Goal: Transaction & Acquisition: Purchase product/service

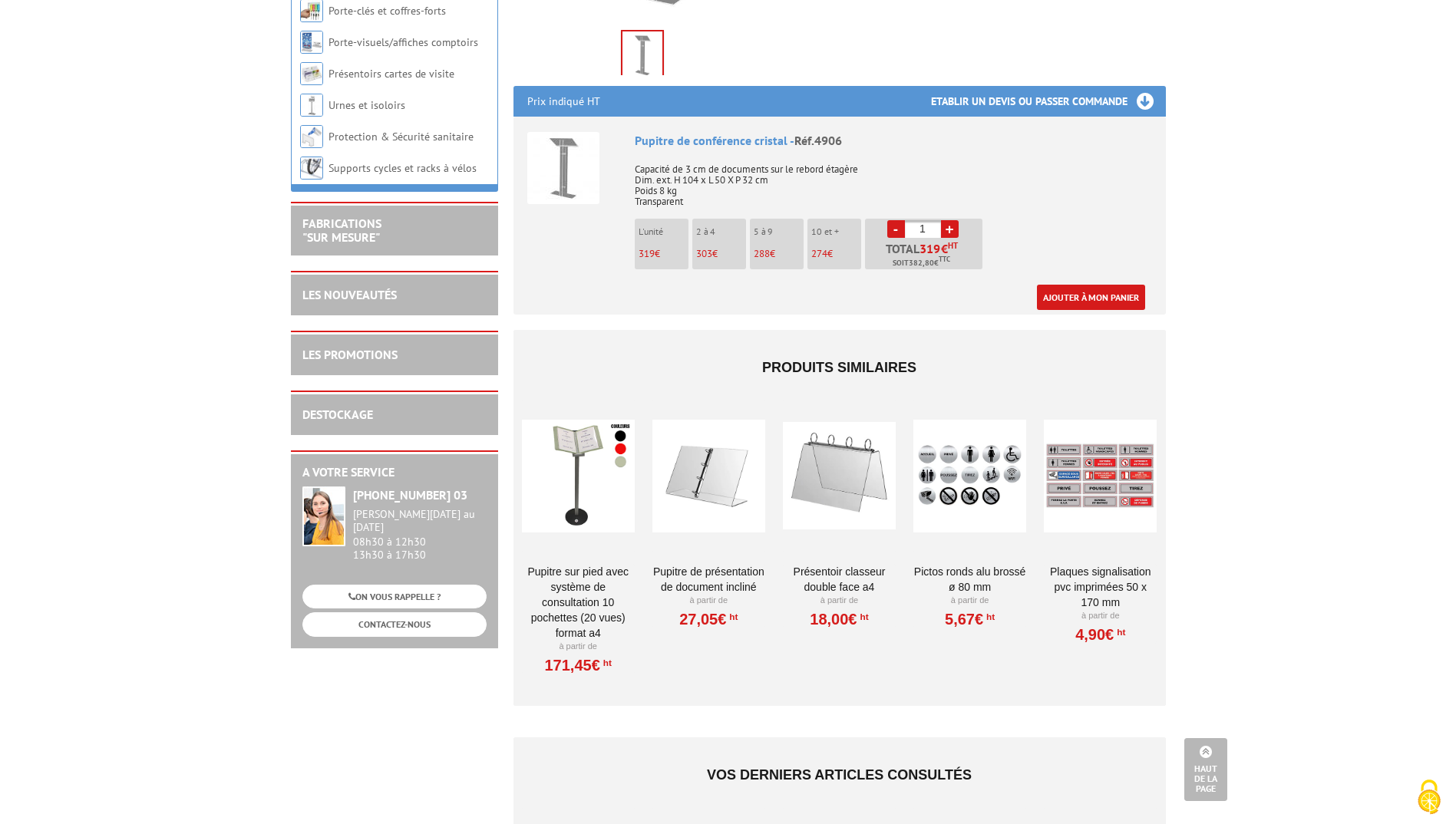
scroll to position [1106, 0]
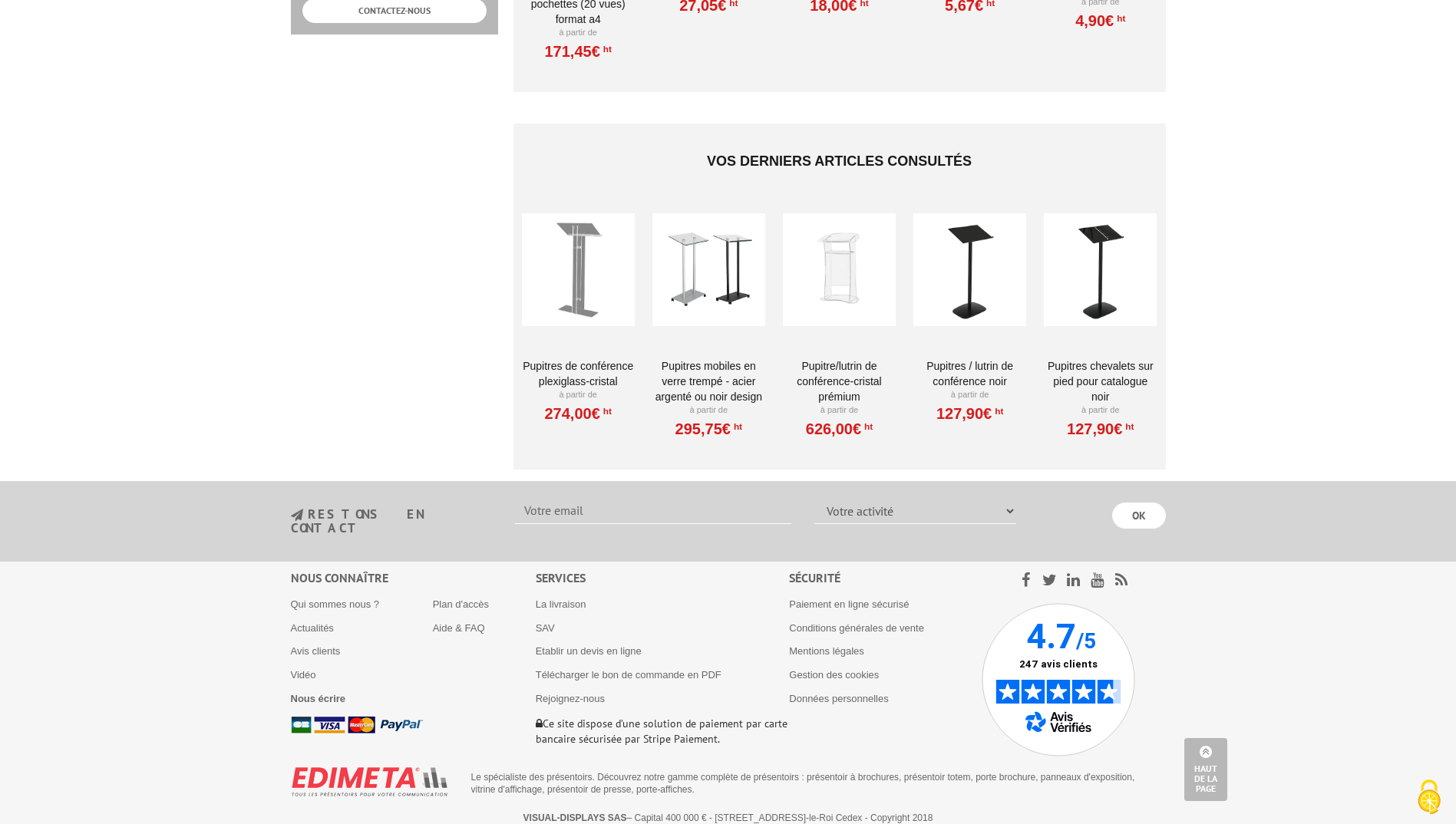
click at [316, 716] on img at bounding box center [356, 724] width 132 height 18
click at [570, 645] on link "Etablir un devis en ligne" at bounding box center [588, 651] width 106 height 12
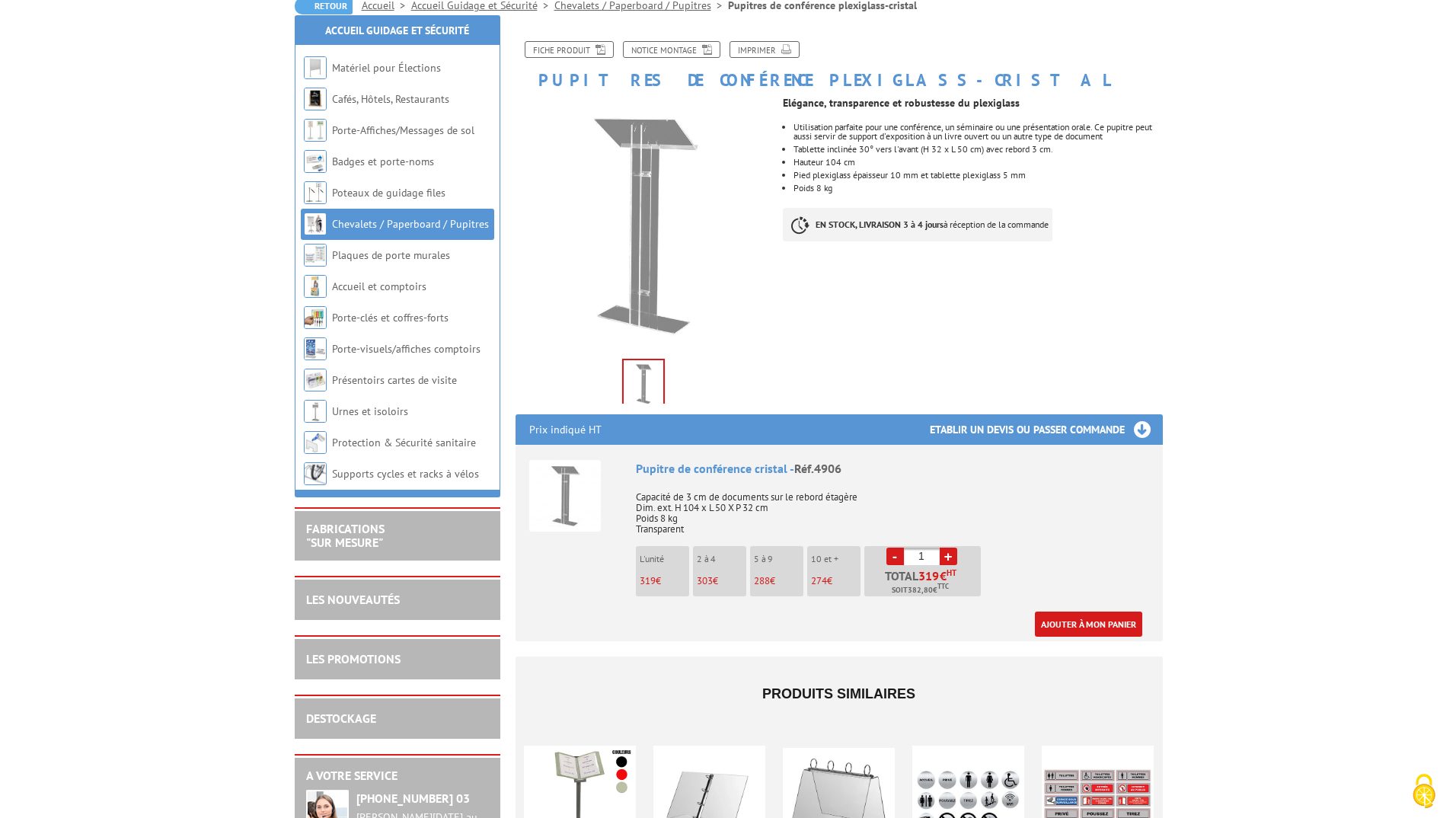
scroll to position [381, 0]
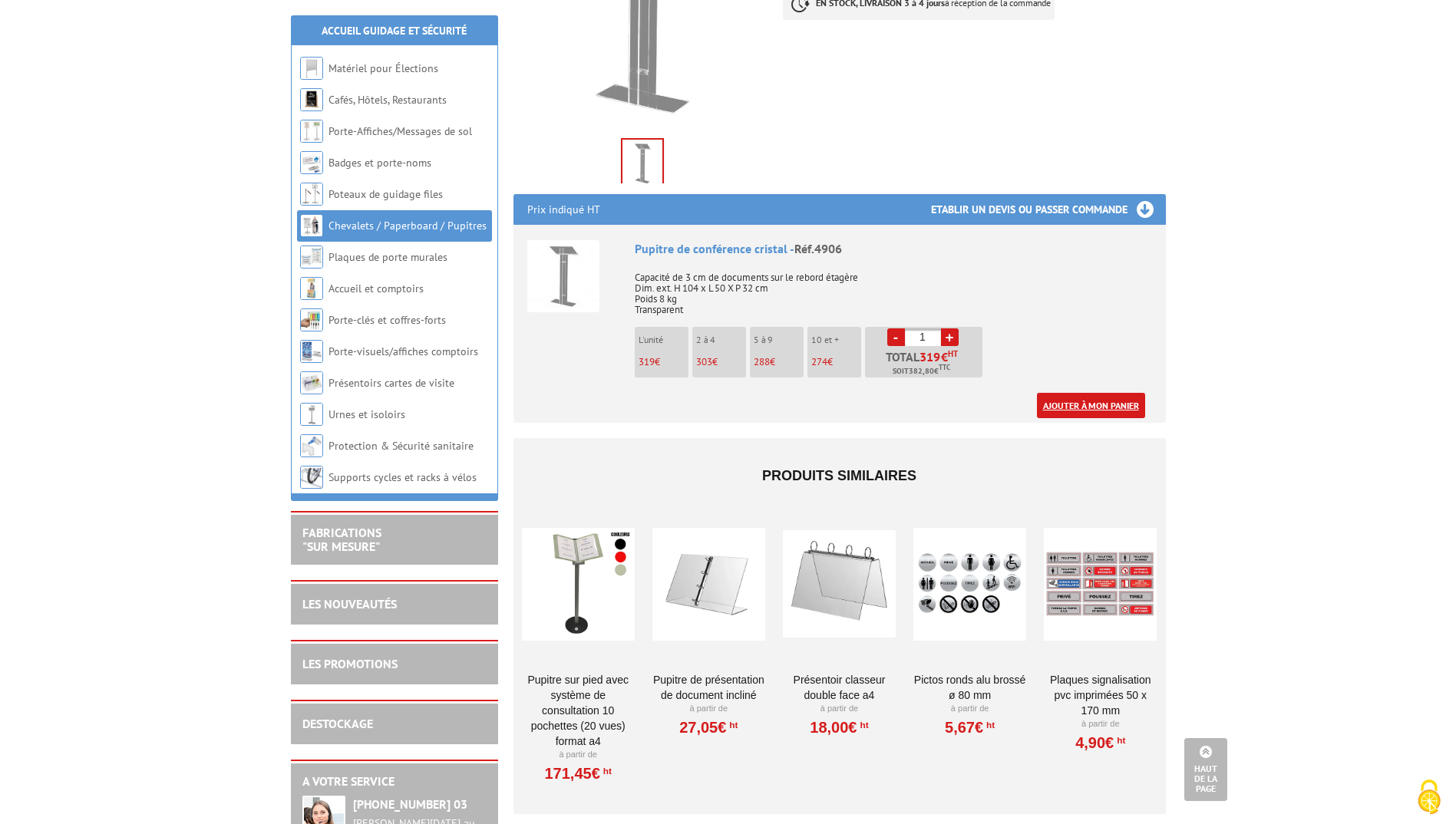
click at [1085, 405] on link "Ajouter à mon panier" at bounding box center [1091, 405] width 108 height 25
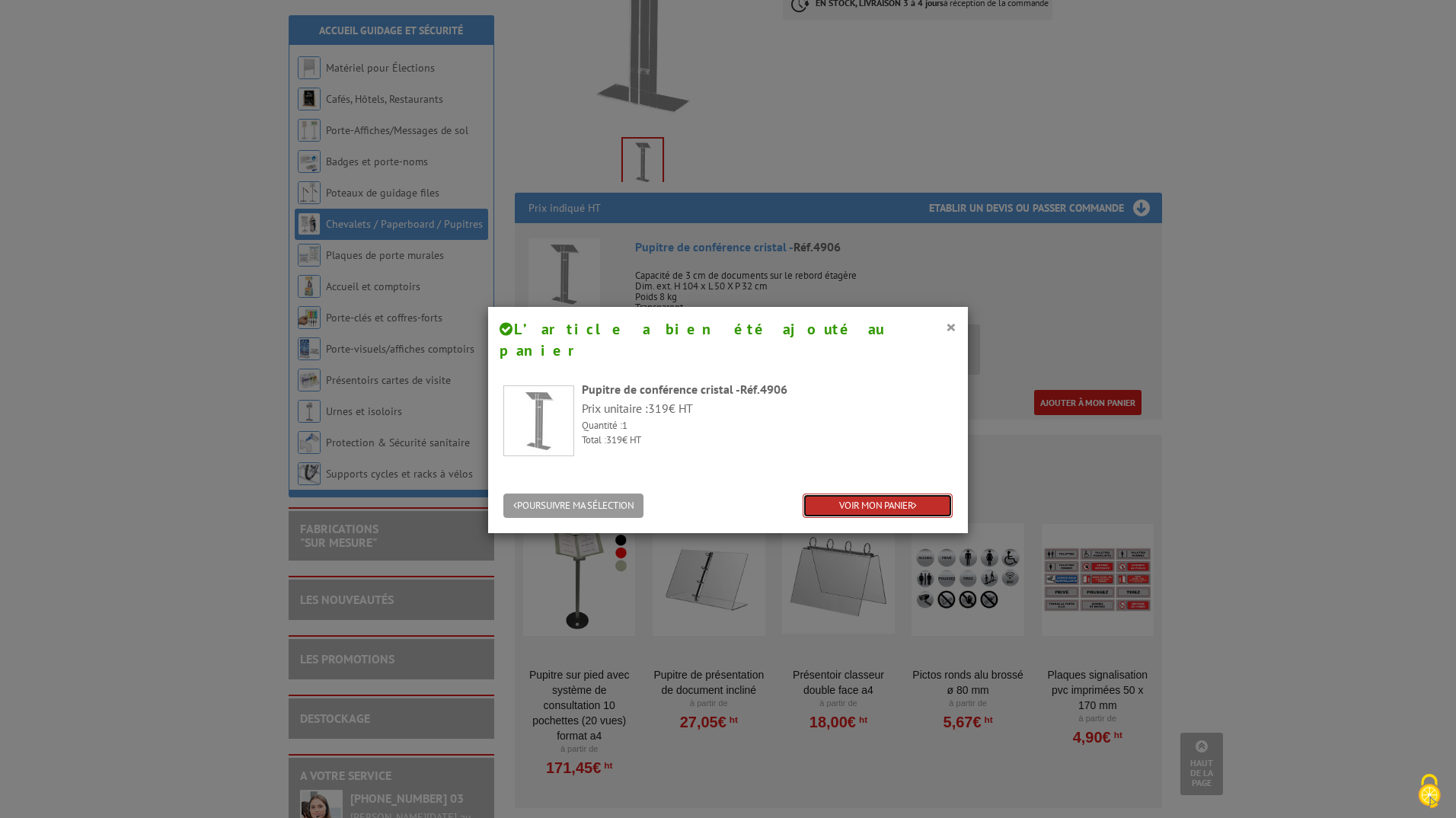
click at [852, 493] on link "VOIR MON PANIER" at bounding box center [878, 506] width 150 height 25
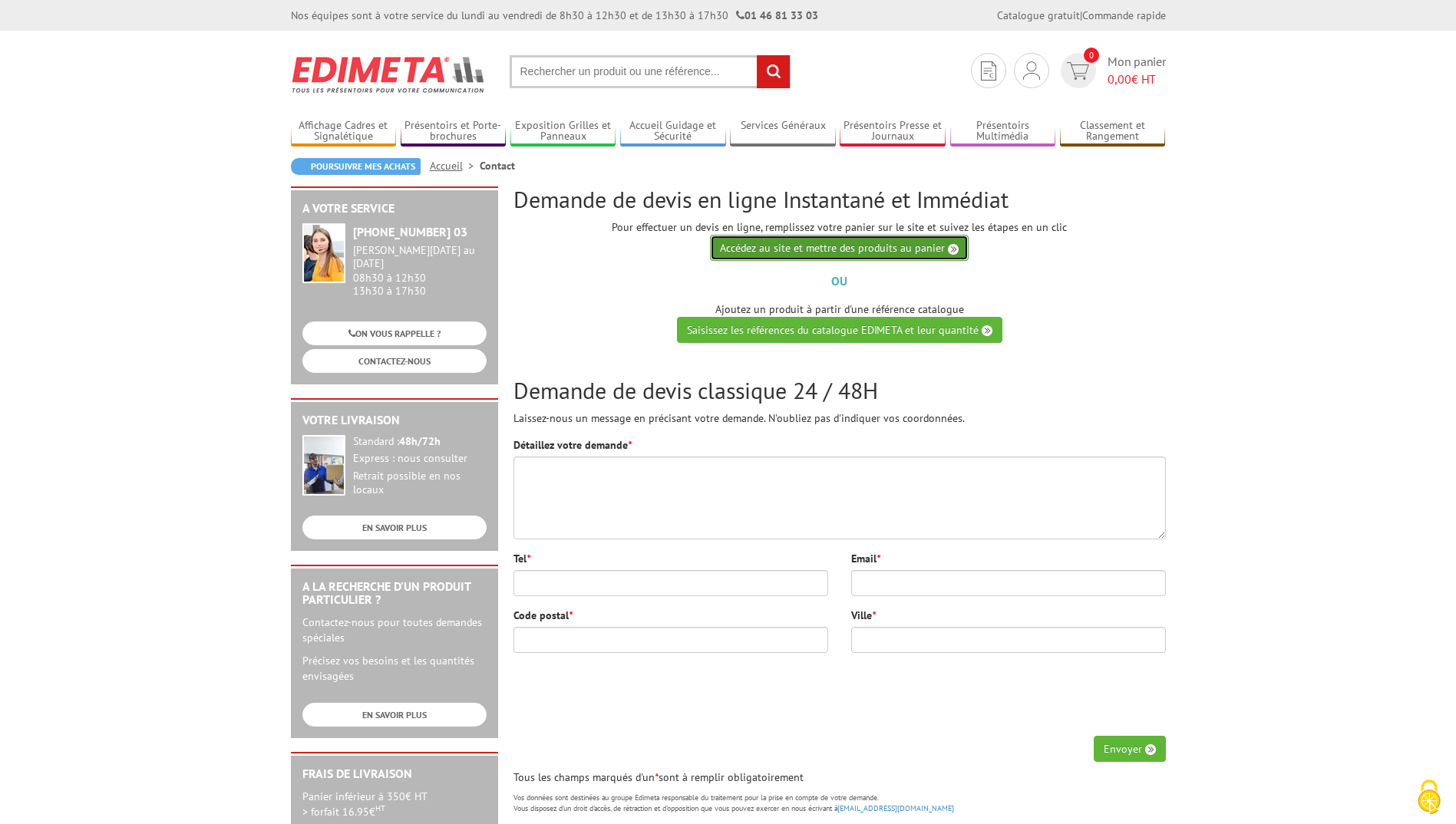
click at [800, 251] on link "Accédez au site et mettre des produits au panier" at bounding box center [838, 247] width 259 height 26
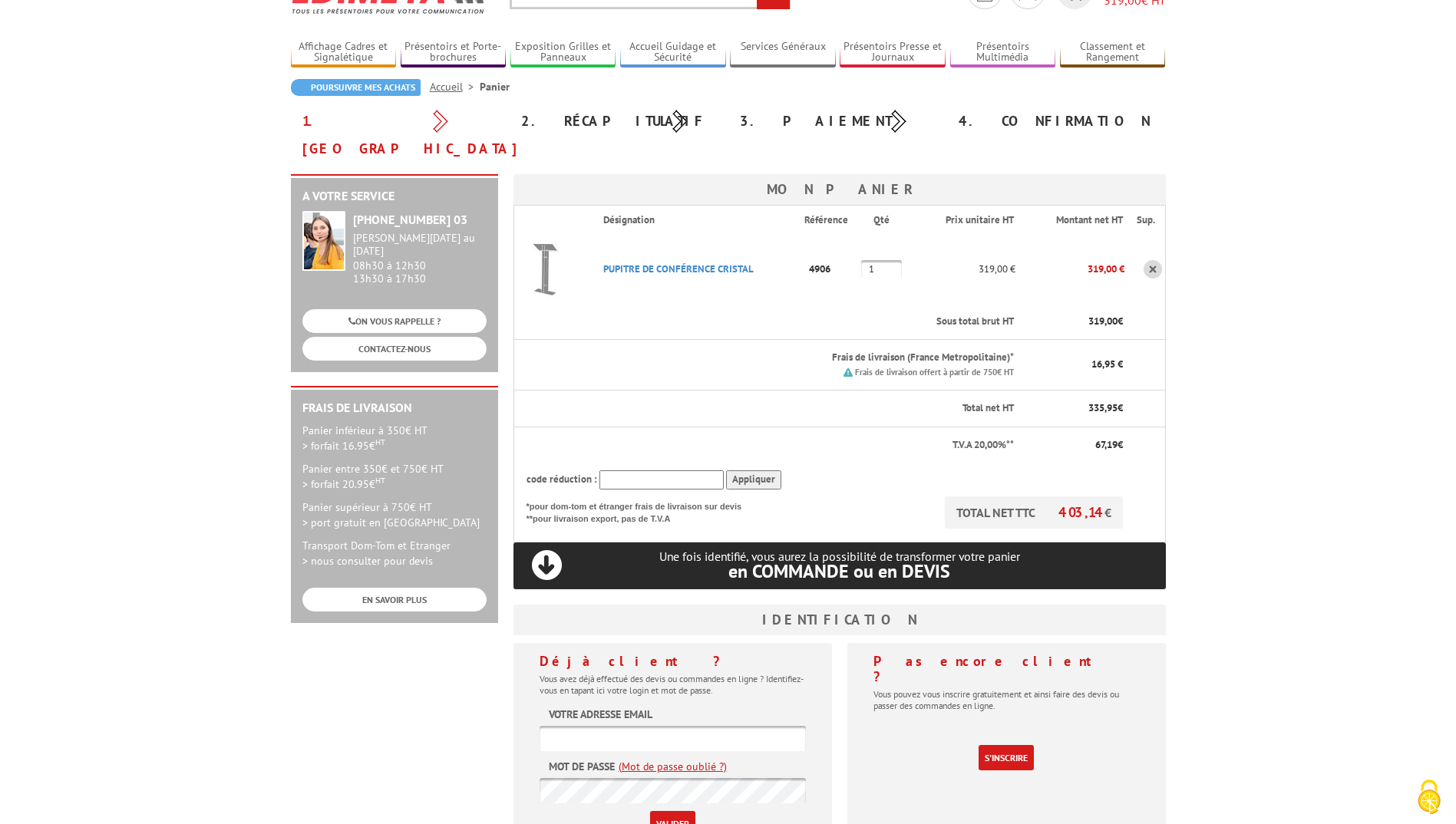
scroll to position [230, 0]
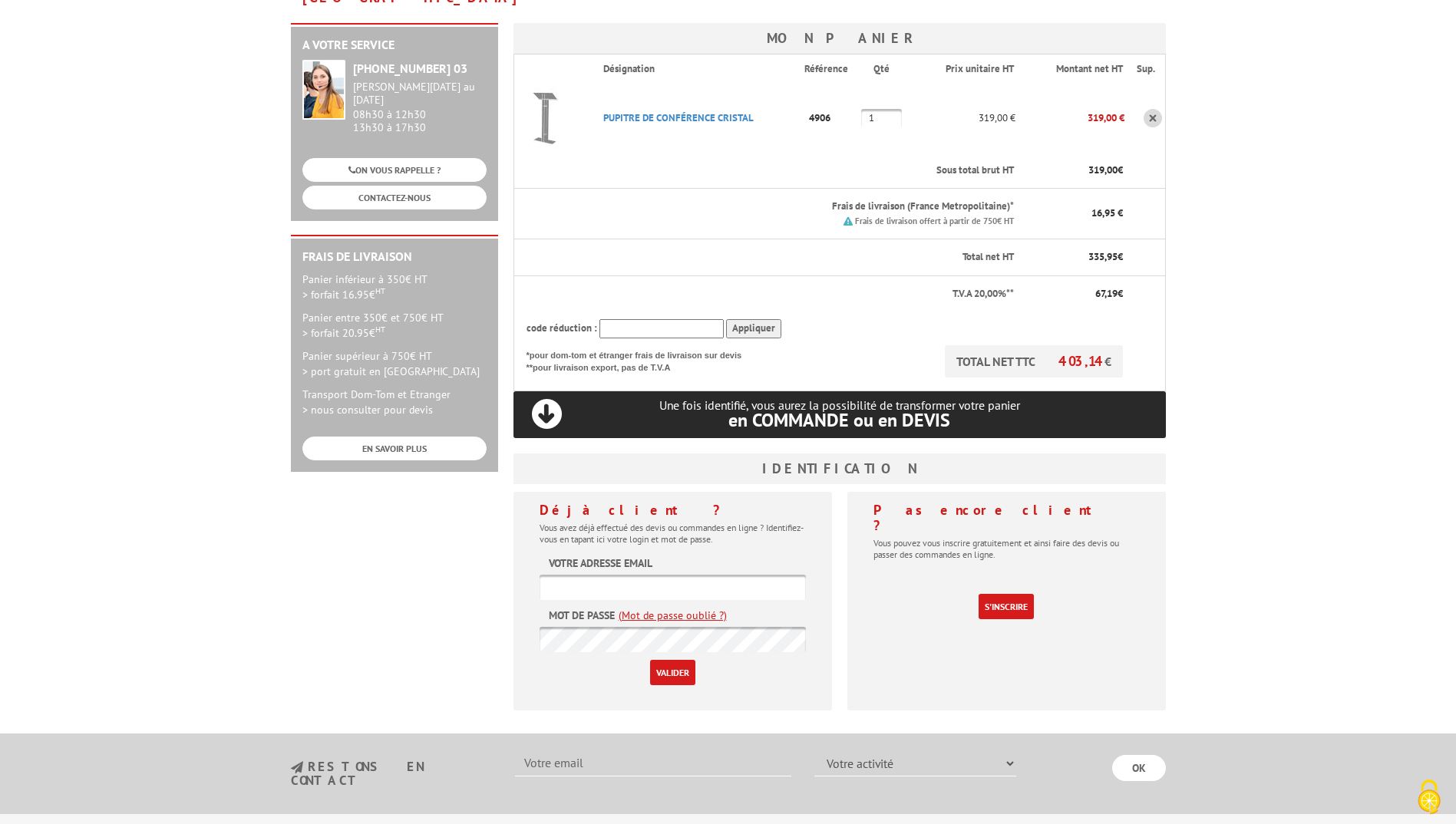
click at [732, 556] on form "Votre adresse email Mot de passe (Mot de passe oublié ?) Valider" at bounding box center [673, 620] width 267 height 130
click at [718, 575] on input "text" at bounding box center [673, 588] width 267 height 25
type input "valentine.lamoureux@aphp.fr"
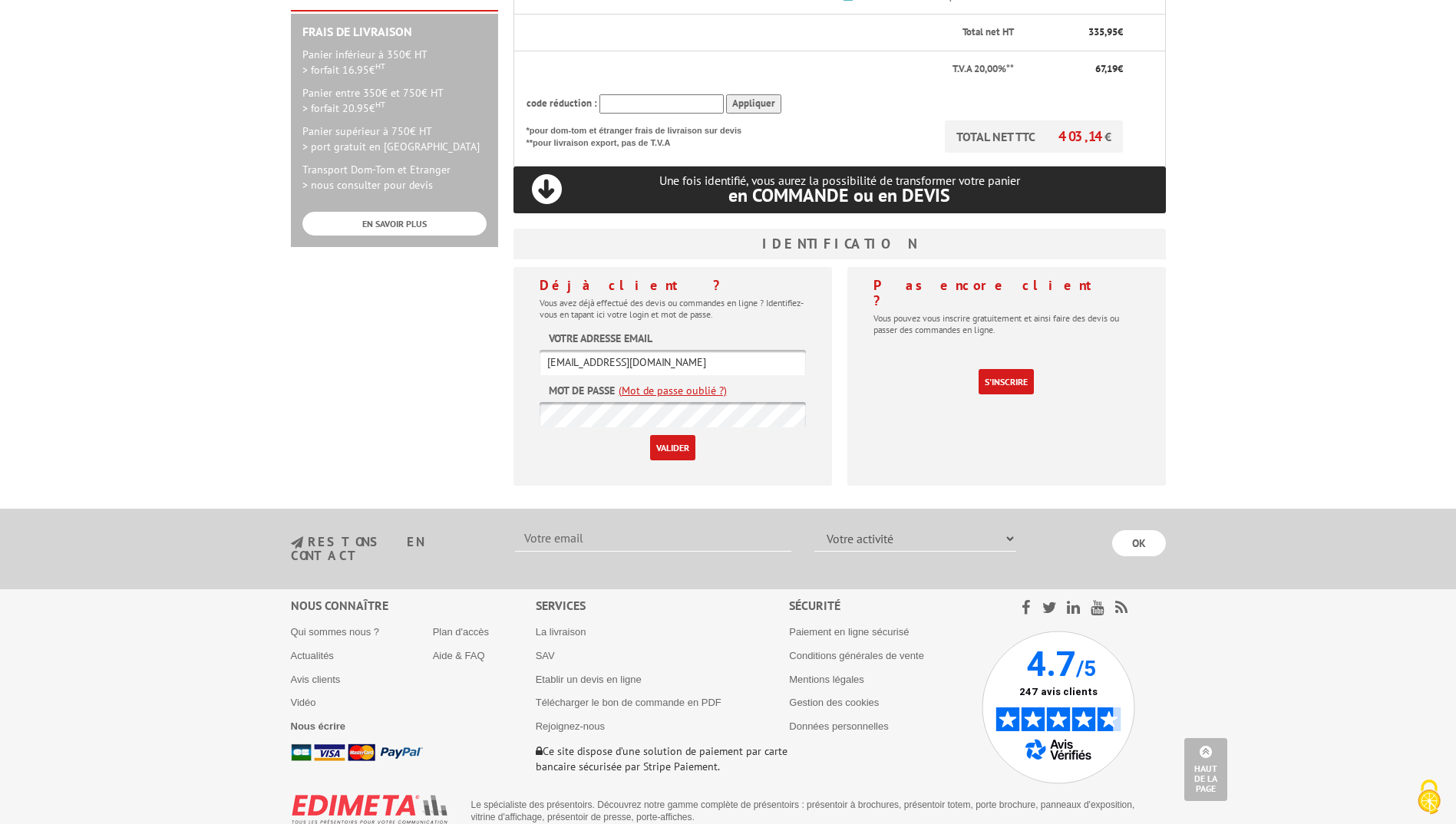
click at [317, 720] on li "Nous écrire" at bounding box center [362, 726] width 142 height 13
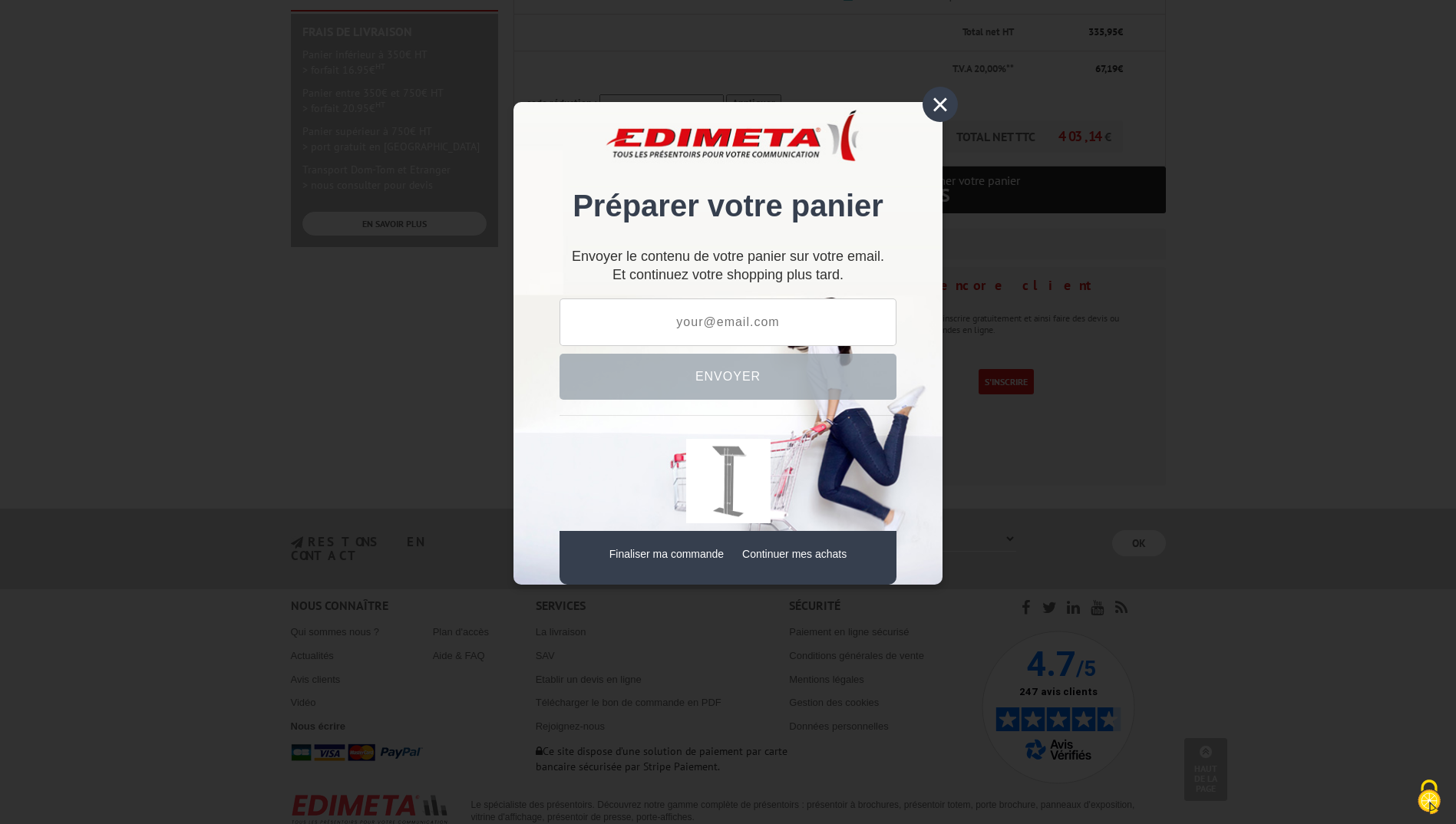
click at [924, 116] on div "× Préparer votre panier Envoyer le contenu de votre panier sur votre email. Et …" at bounding box center [727, 344] width 429 height 484
click at [925, 102] on div "×" at bounding box center [940, 105] width 36 height 36
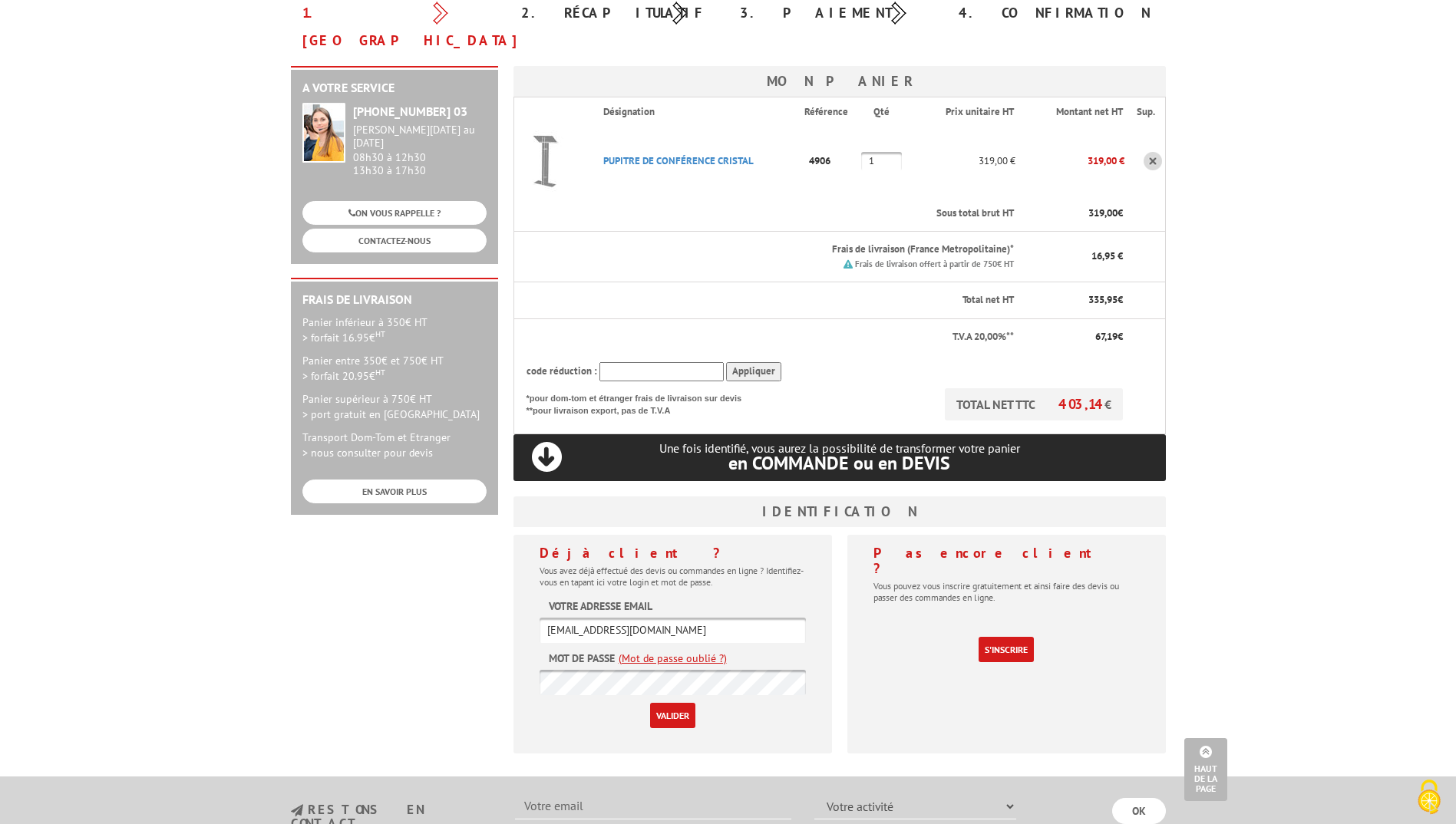
scroll to position [0, 0]
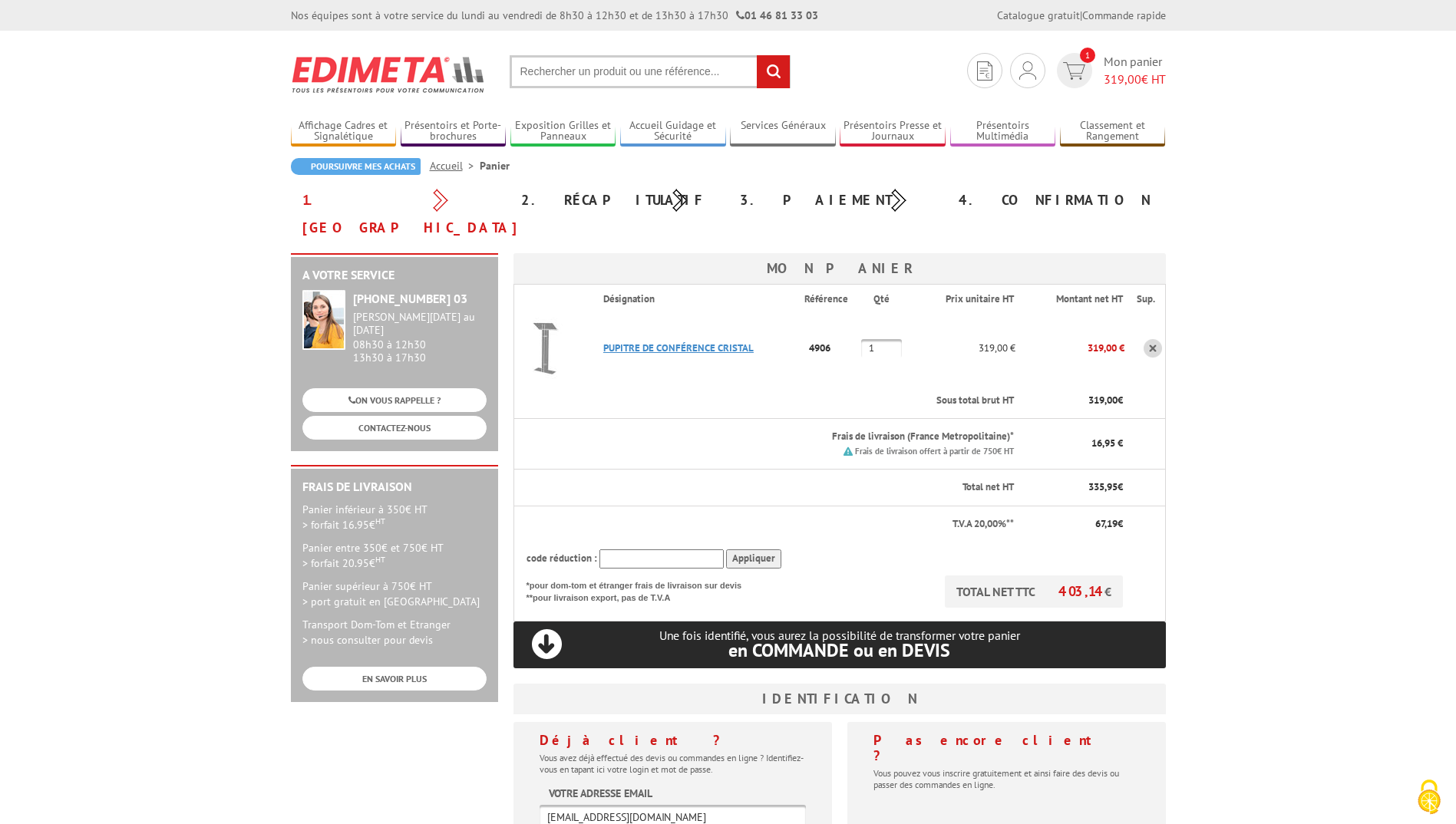
click at [620, 341] on link "PUPITRE DE CONFéRENCE CRISTAL" at bounding box center [677, 348] width 150 height 13
